Goal: Check status: Check status

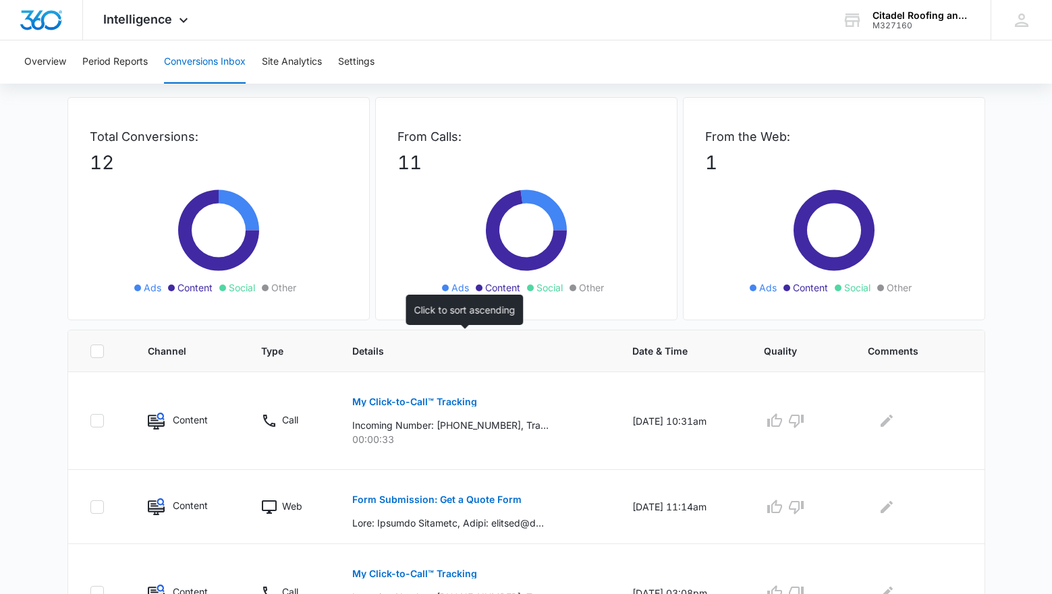
scroll to position [55, 0]
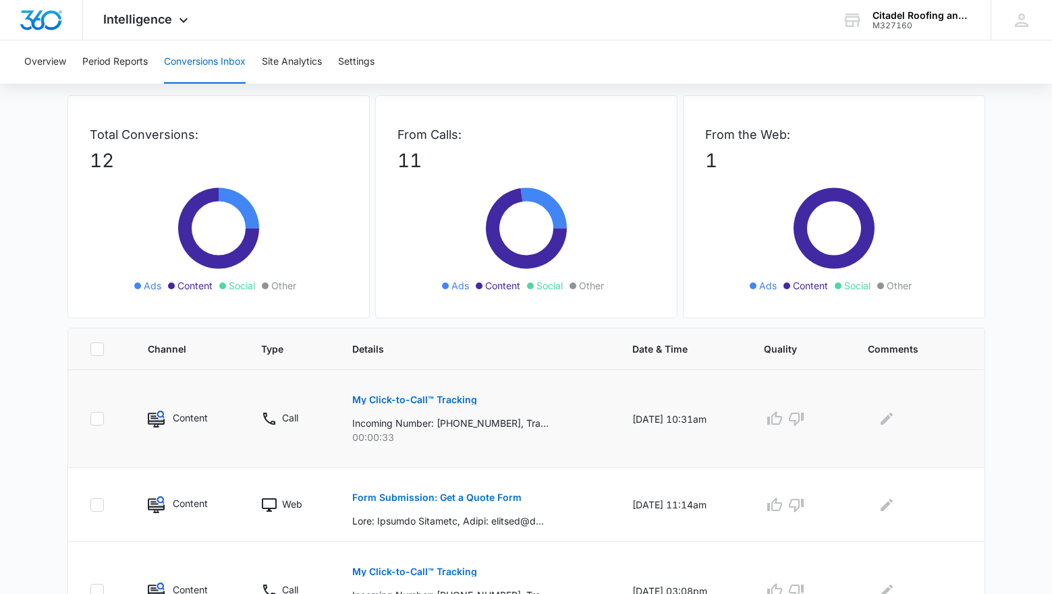
click at [424, 397] on p "My Click-to-Call™ Tracking" at bounding box center [414, 399] width 125 height 9
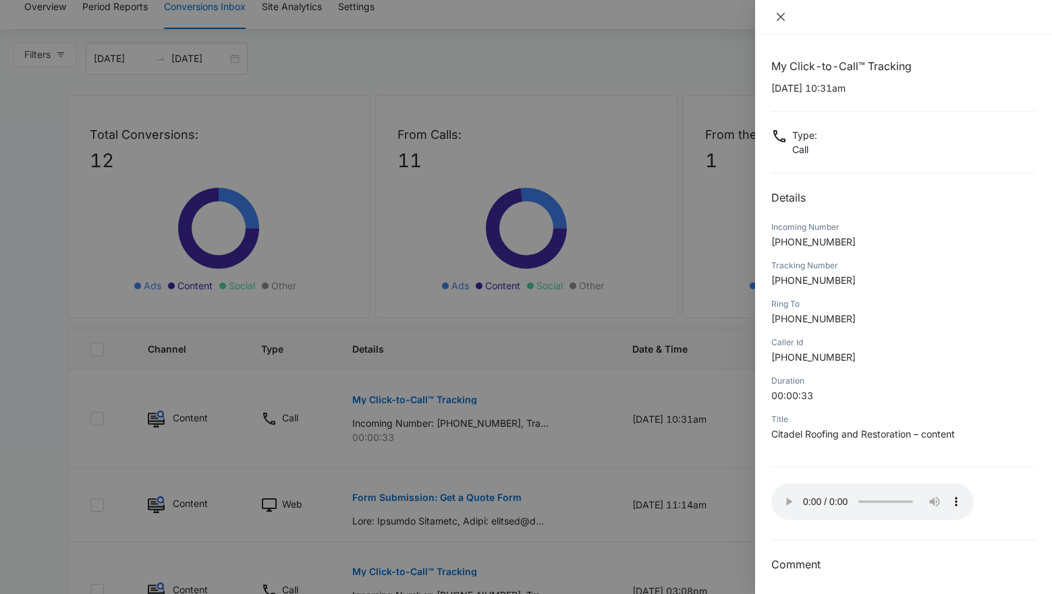
click at [783, 16] on icon "close" at bounding box center [780, 16] width 11 height 11
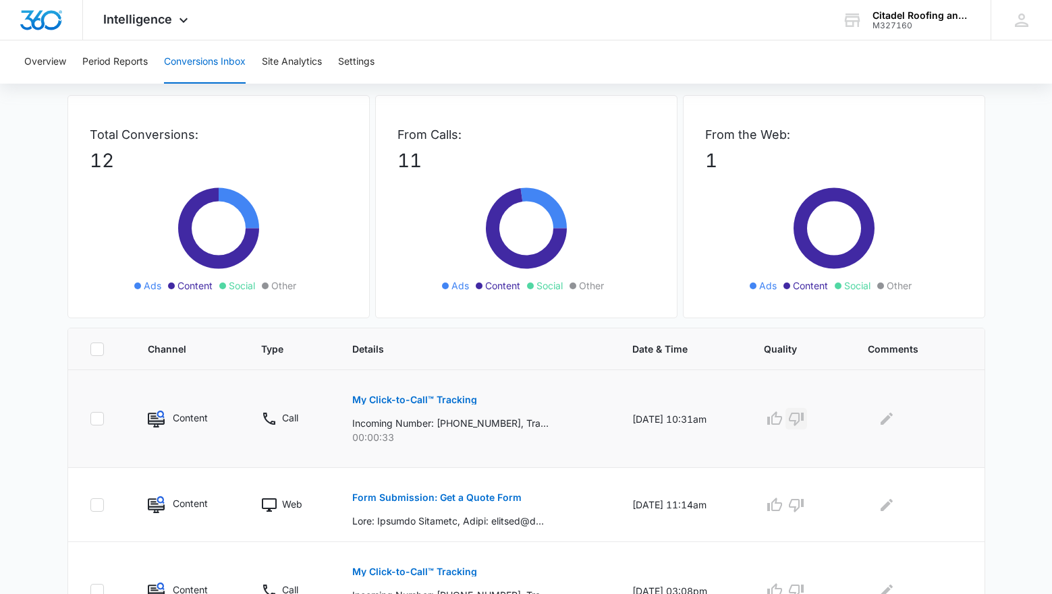
click at [804, 422] on icon "button" at bounding box center [796, 419] width 15 height 13
click at [483, 495] on p "Form Submission: Get a Quote Form" at bounding box center [436, 497] width 169 height 9
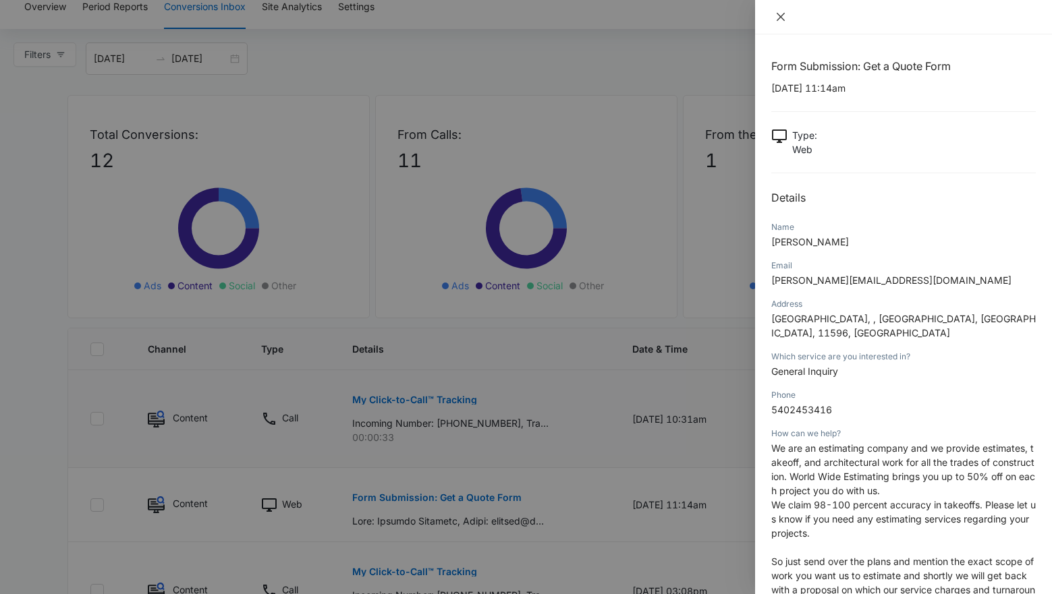
click at [782, 23] on button "Close" at bounding box center [780, 17] width 19 height 12
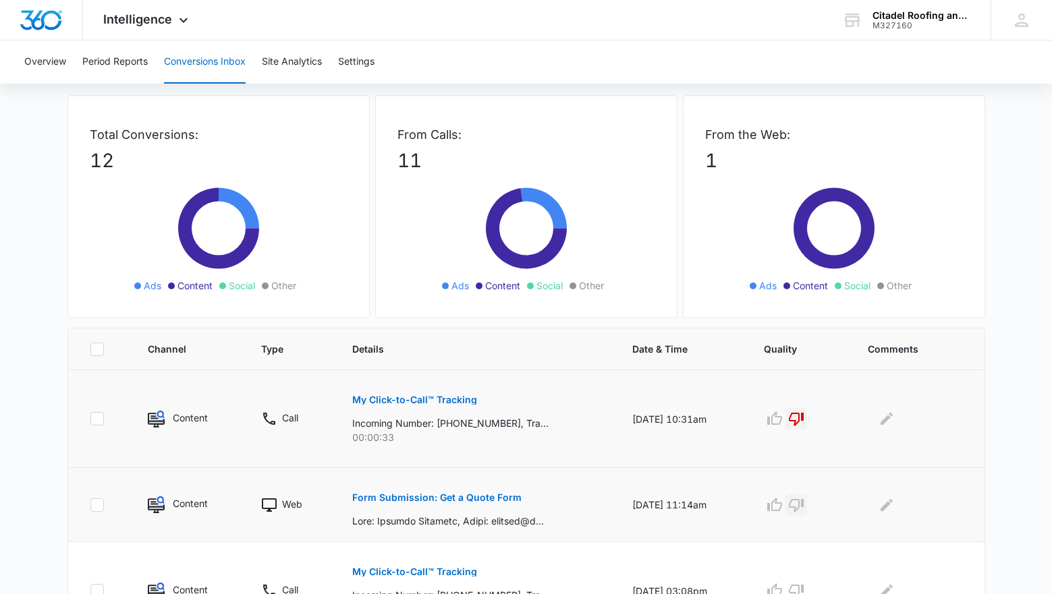
click at [804, 503] on icon "button" at bounding box center [796, 505] width 16 height 16
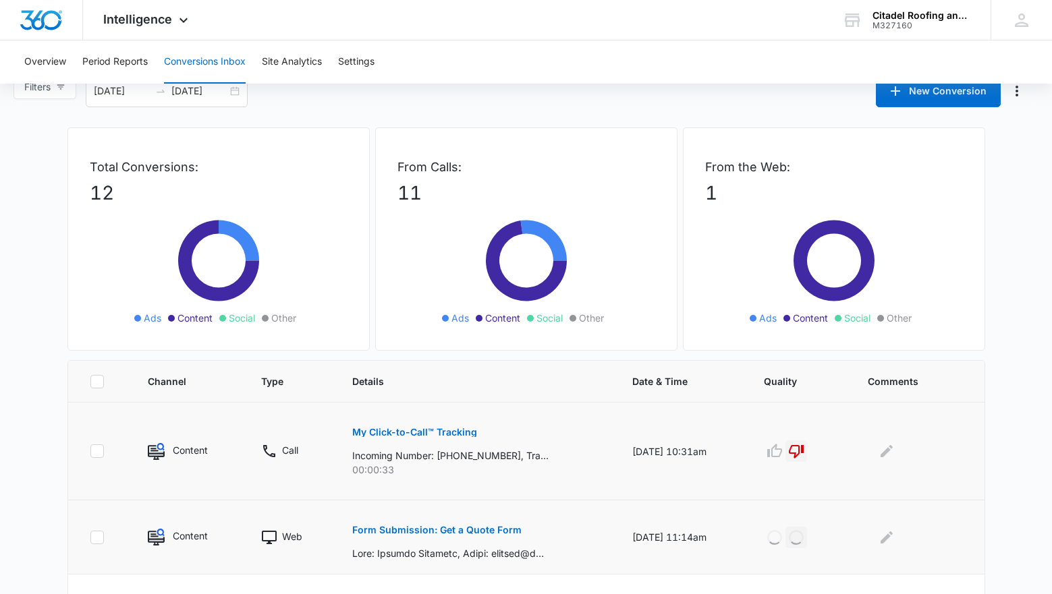
scroll to position [0, 0]
